Goal: Task Accomplishment & Management: Manage account settings

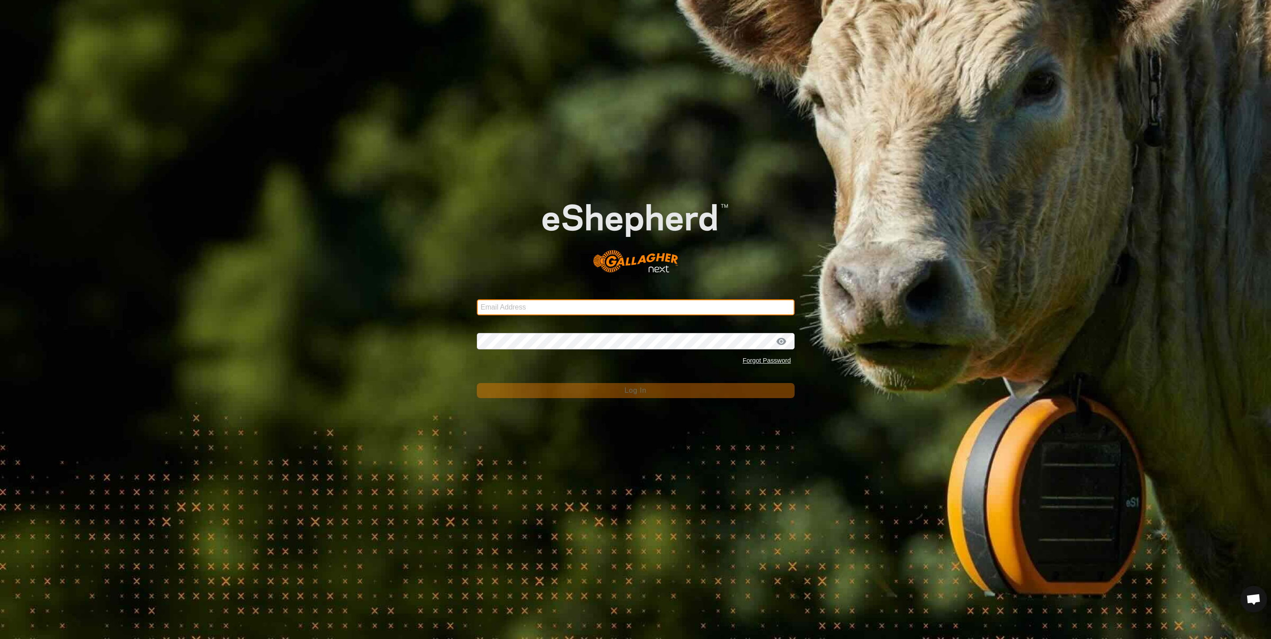
click at [513, 310] on input "Email Address" at bounding box center [636, 308] width 318 height 16
type input "christie.pearson@nt.gov.au"
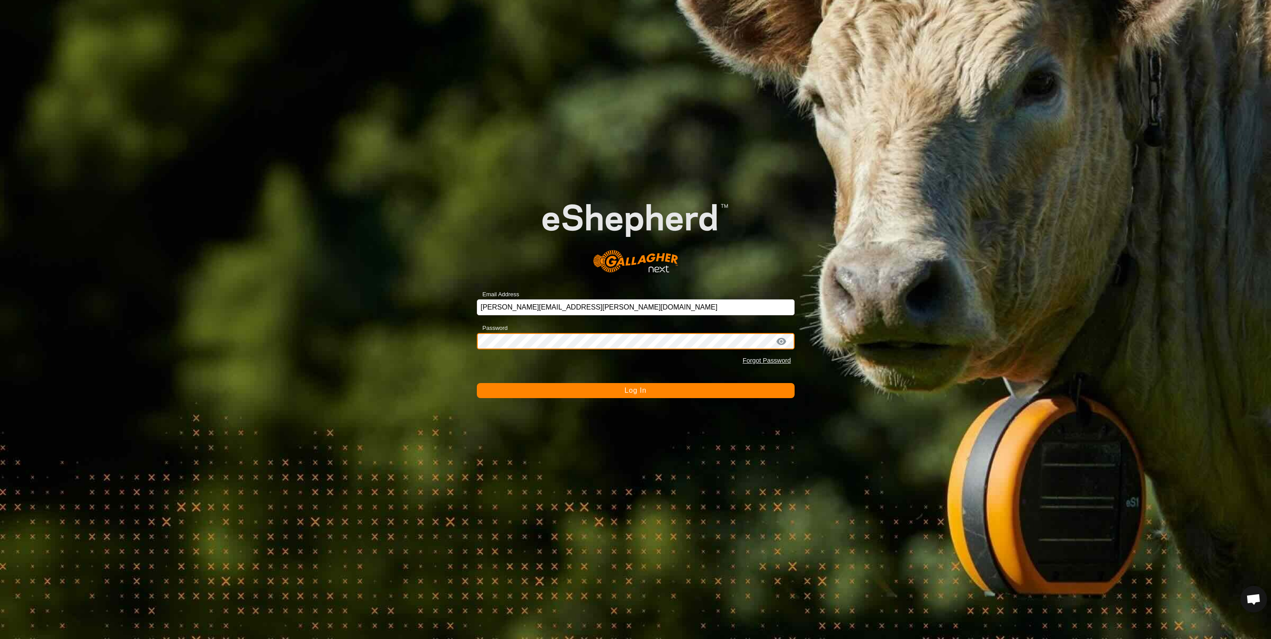
click at [477, 383] on button "Log In" at bounding box center [636, 390] width 318 height 15
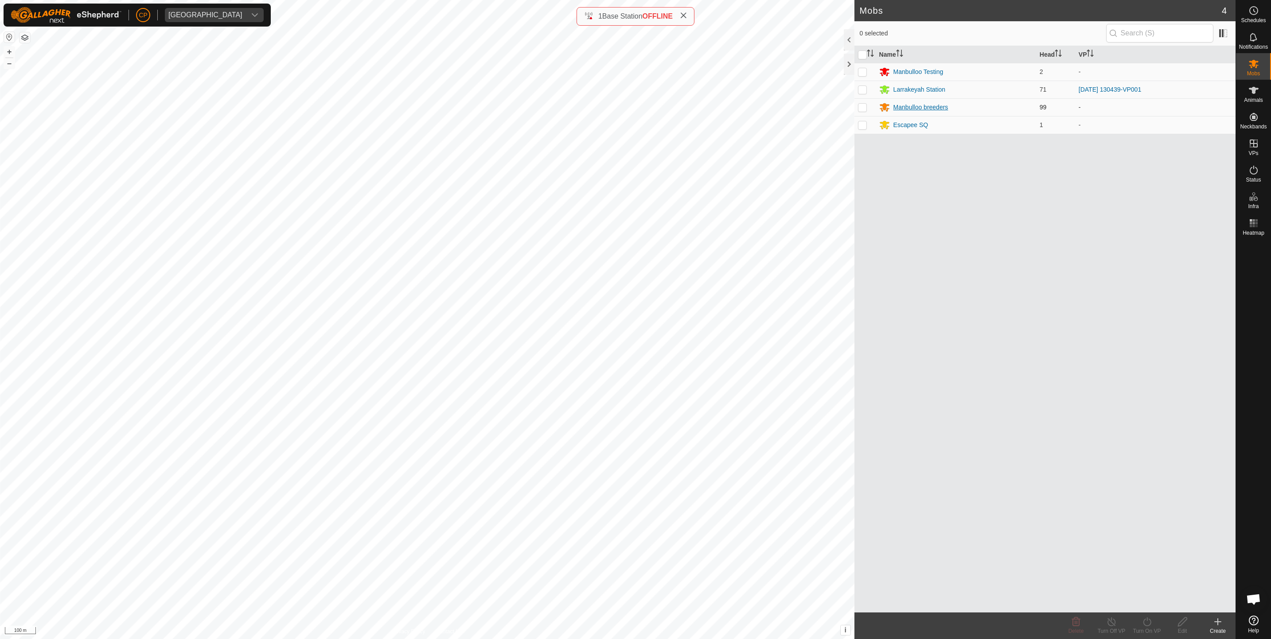
click at [915, 106] on div "Manbulloo breeders" at bounding box center [920, 107] width 55 height 9
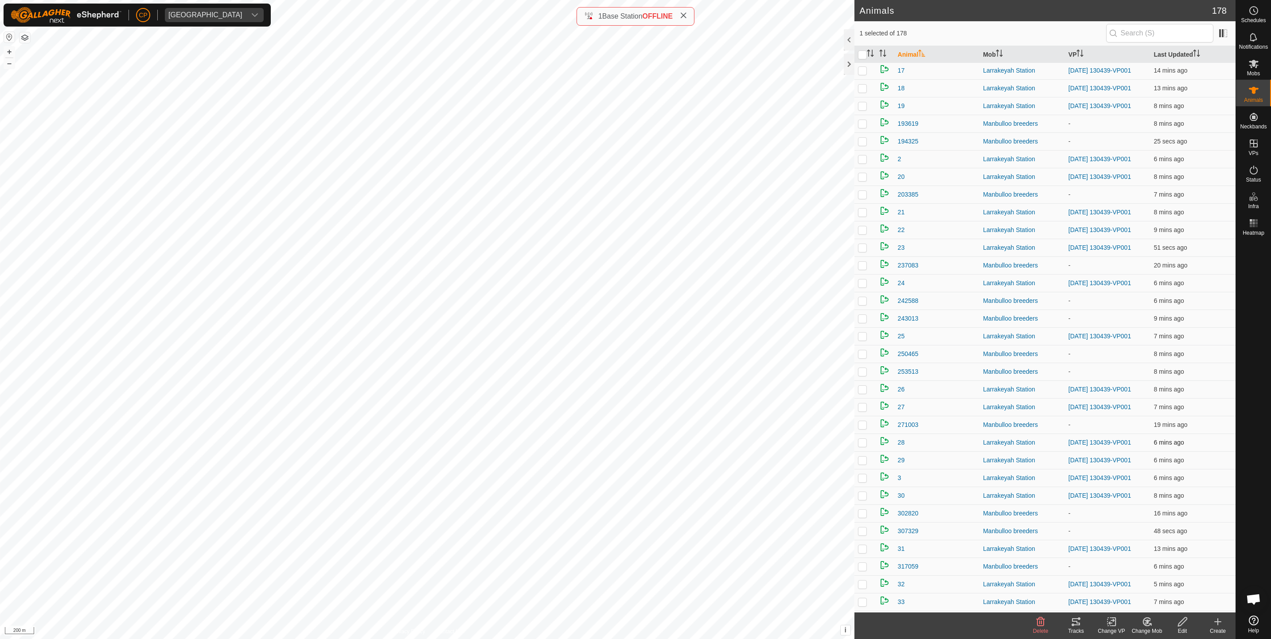
scroll to position [679, 0]
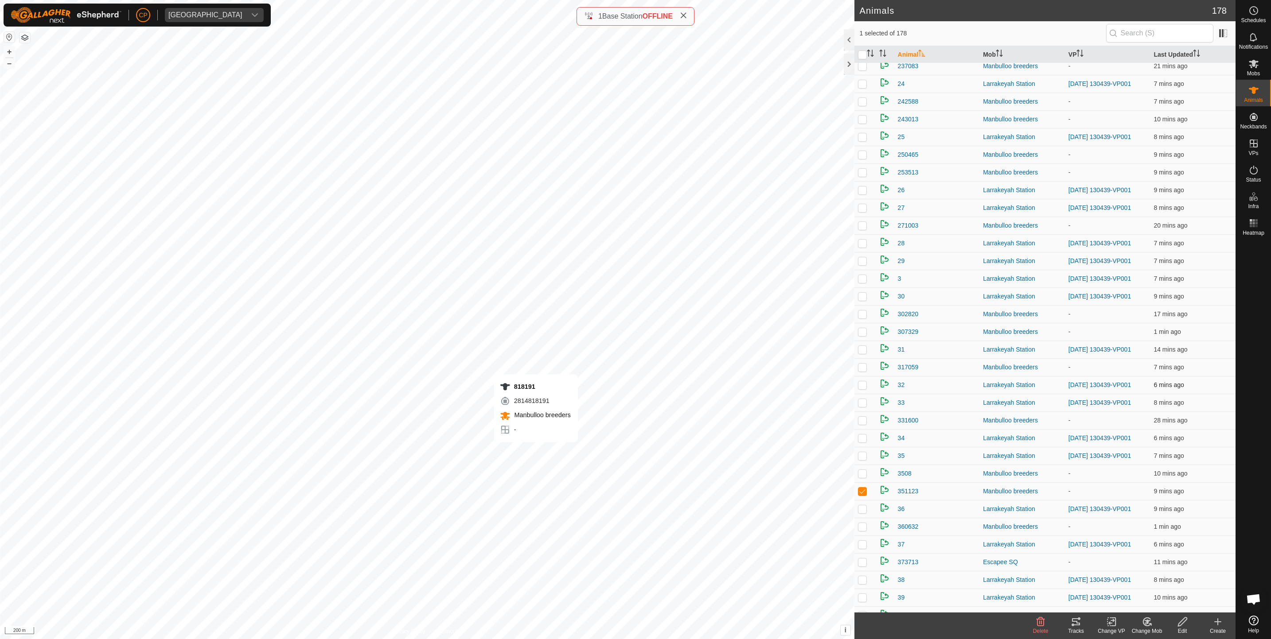
checkbox input "false"
checkbox input "true"
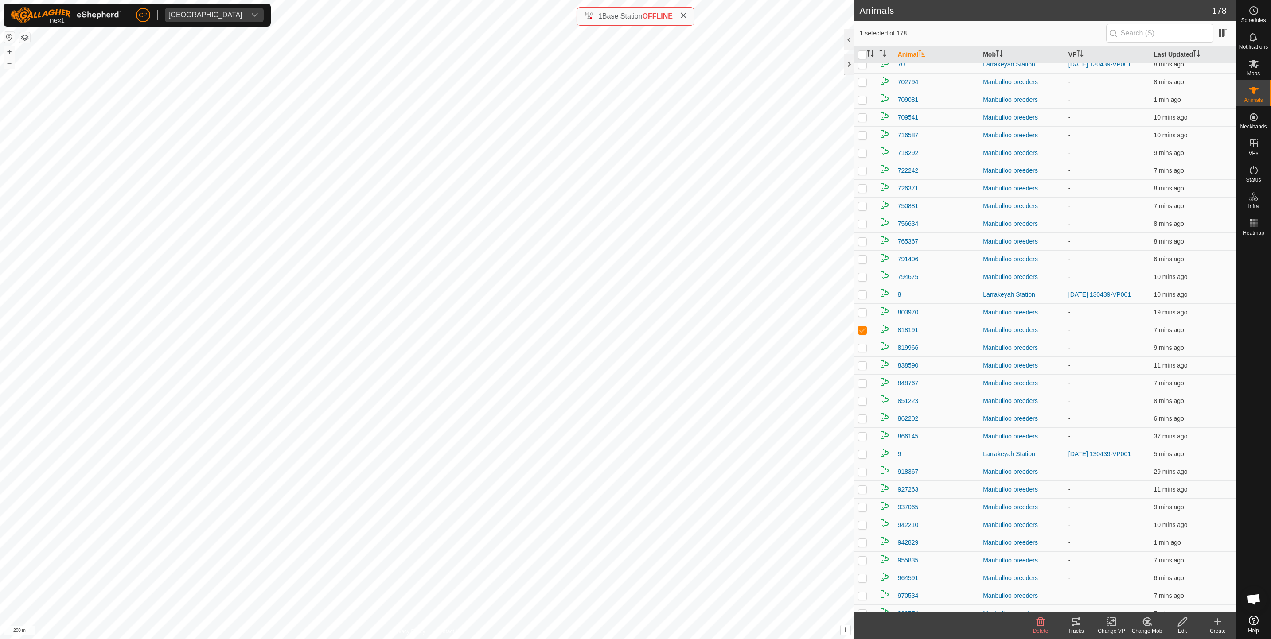
scroll to position [2326, 0]
